Goal: Transaction & Acquisition: Purchase product/service

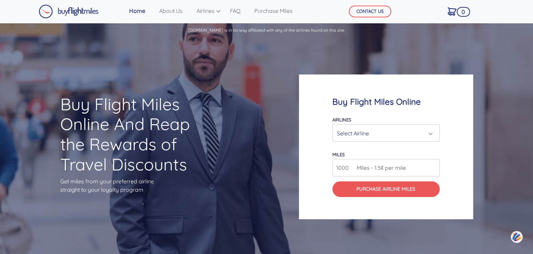
click at [362, 134] on div "Select Airline" at bounding box center [384, 133] width 94 height 13
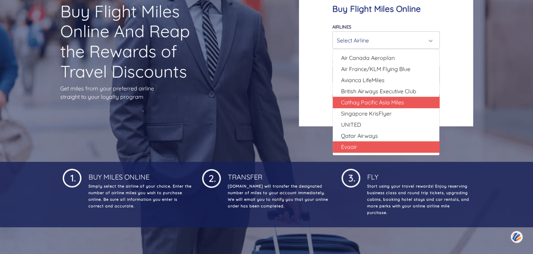
scroll to position [105, 0]
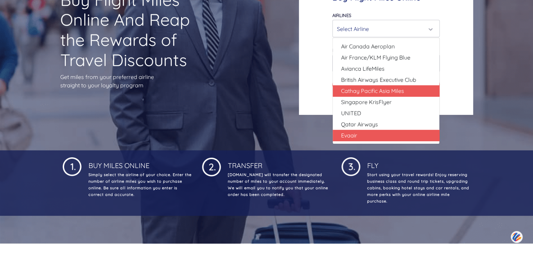
click at [363, 135] on link "Evaair" at bounding box center [386, 135] width 107 height 11
select select "Evaair"
type input "50000"
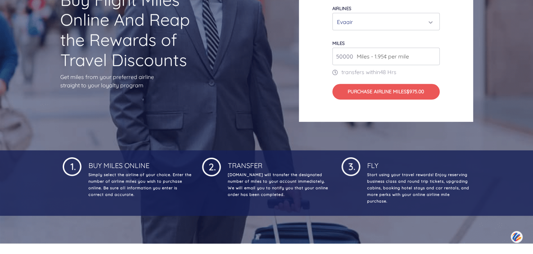
click at [361, 57] on span "Miles - 1.95¢ per mile" at bounding box center [381, 56] width 56 height 8
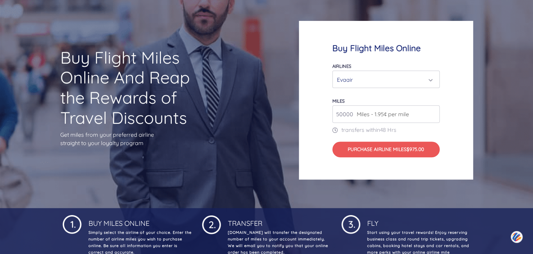
scroll to position [35, 0]
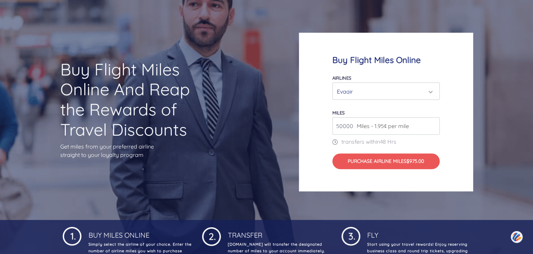
click at [393, 90] on div "Evaair" at bounding box center [384, 91] width 94 height 13
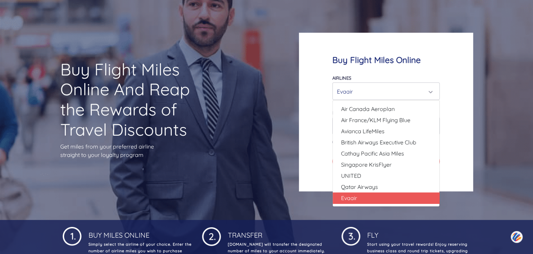
click at [393, 90] on div "Evaair" at bounding box center [384, 91] width 94 height 13
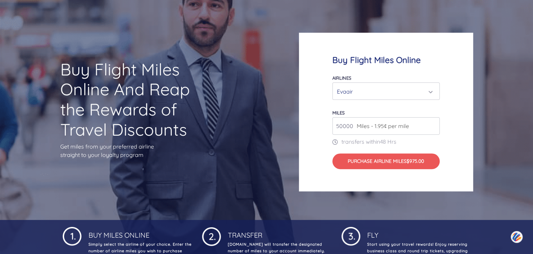
click at [463, 71] on div "Buy Flight Miles Online Airlines Air Canada Aeroplan Air France/KLM Flying Blue…" at bounding box center [386, 112] width 174 height 159
click at [256, 38] on div "Buy Flight Miles Online And Reap the Rewards of Travel Discounts Get miles from…" at bounding box center [266, 112] width 533 height 216
